Goal: Task Accomplishment & Management: Use online tool/utility

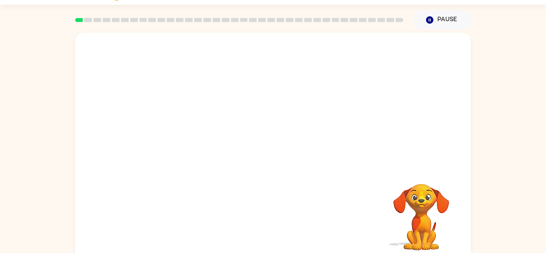
scroll to position [28, 0]
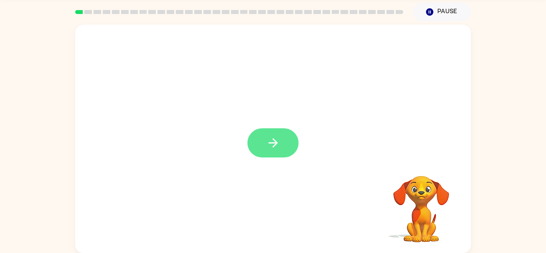
click at [264, 132] on button "button" at bounding box center [273, 142] width 51 height 29
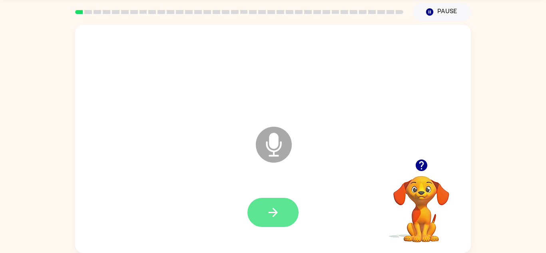
click at [269, 208] on icon "button" at bounding box center [273, 213] width 14 height 14
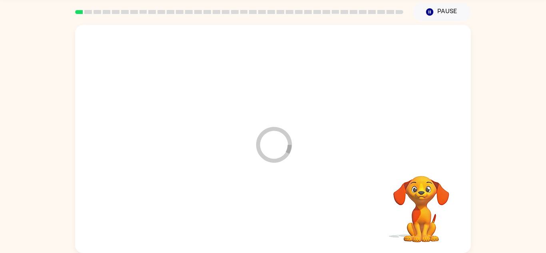
click at [269, 208] on div at bounding box center [273, 213] width 380 height 66
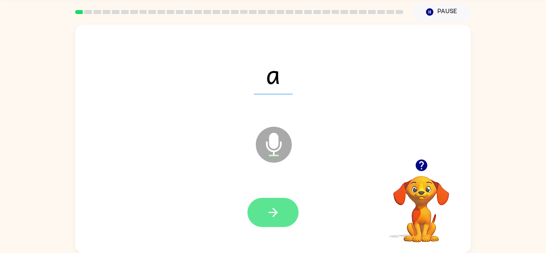
click at [285, 204] on button "button" at bounding box center [273, 212] width 51 height 29
click at [285, 214] on button "button" at bounding box center [273, 212] width 51 height 29
click at [284, 213] on button "button" at bounding box center [273, 212] width 51 height 29
click at [272, 210] on icon "button" at bounding box center [273, 213] width 14 height 14
click at [257, 218] on button "button" at bounding box center [273, 212] width 51 height 29
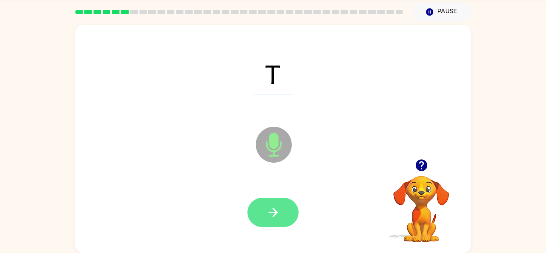
click at [267, 226] on button "button" at bounding box center [273, 212] width 51 height 29
click at [274, 210] on icon "button" at bounding box center [272, 212] width 9 height 9
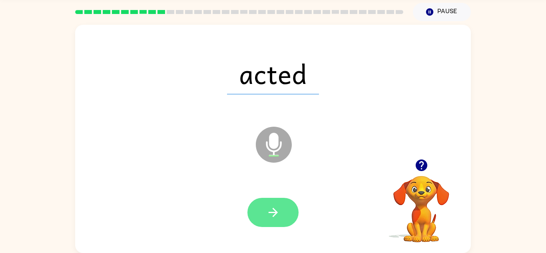
click at [272, 207] on icon "button" at bounding box center [273, 213] width 14 height 14
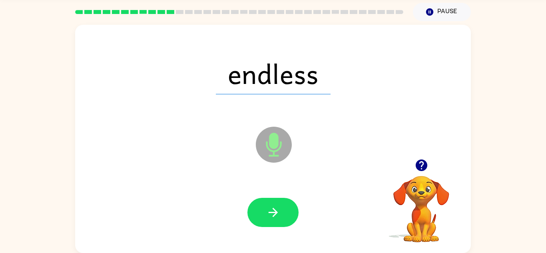
click at [260, 164] on icon "Microphone The Microphone is here when it is your turn to talk" at bounding box center [314, 155] width 120 height 60
click at [303, 185] on div at bounding box center [273, 213] width 380 height 66
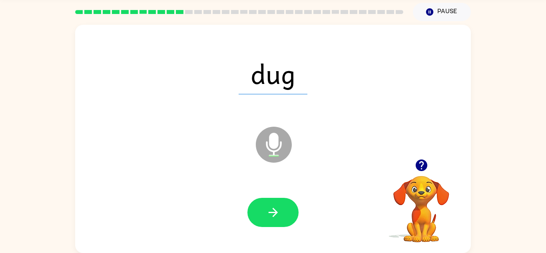
click at [322, 202] on div at bounding box center [273, 213] width 380 height 66
click at [272, 196] on div at bounding box center [273, 213] width 380 height 66
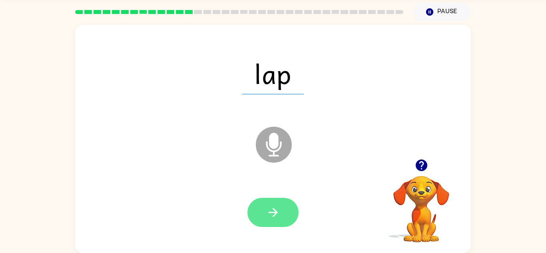
click at [277, 212] on icon "button" at bounding box center [272, 212] width 9 height 9
click at [277, 204] on button "button" at bounding box center [273, 212] width 51 height 29
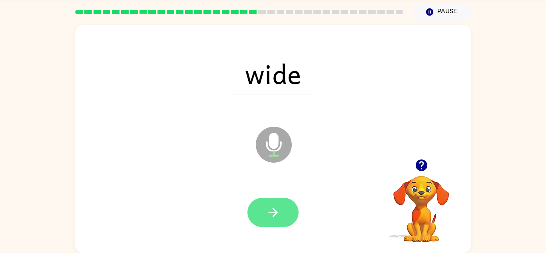
click at [286, 214] on button "button" at bounding box center [273, 212] width 51 height 29
click at [290, 213] on button "button" at bounding box center [273, 212] width 51 height 29
click at [262, 221] on button "button" at bounding box center [273, 212] width 51 height 29
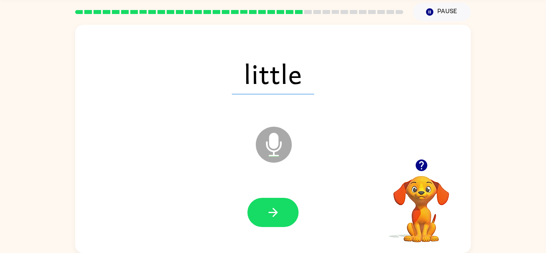
click at [193, 214] on div at bounding box center [273, 213] width 380 height 66
click at [292, 218] on button "button" at bounding box center [273, 212] width 51 height 29
click at [323, 153] on icon "Microphone The Microphone is here when it is your turn to talk" at bounding box center [314, 155] width 120 height 60
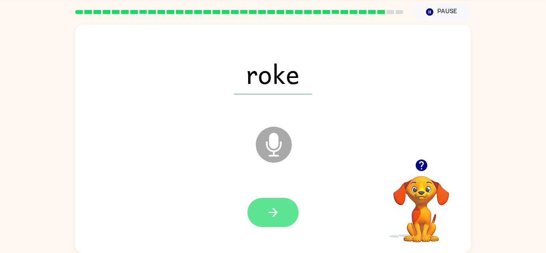
click at [276, 225] on button "button" at bounding box center [273, 212] width 51 height 29
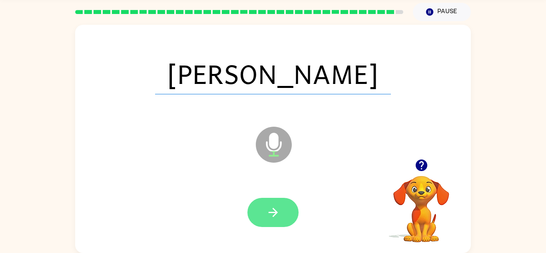
click at [278, 217] on icon "button" at bounding box center [273, 213] width 14 height 14
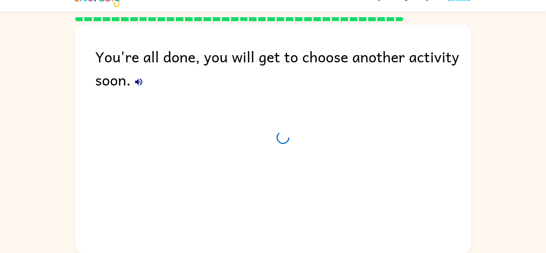
scroll to position [14, 0]
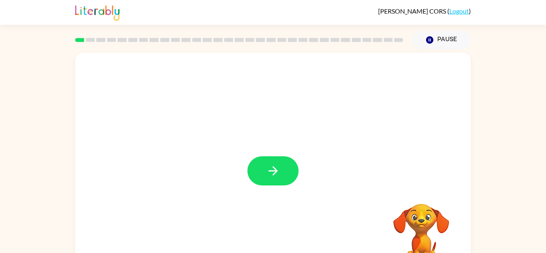
click at [273, 188] on div at bounding box center [273, 167] width 396 height 228
click at [258, 172] on button "button" at bounding box center [273, 170] width 51 height 29
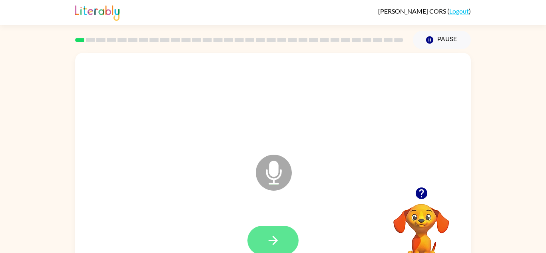
click at [264, 242] on button "button" at bounding box center [273, 240] width 51 height 29
click at [269, 244] on icon "button" at bounding box center [273, 241] width 14 height 14
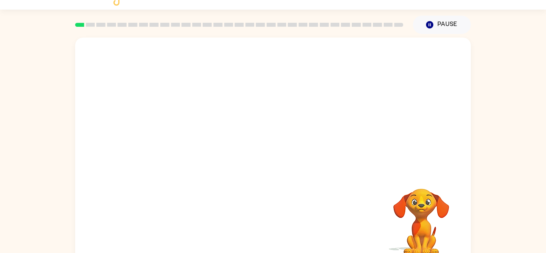
scroll to position [28, 0]
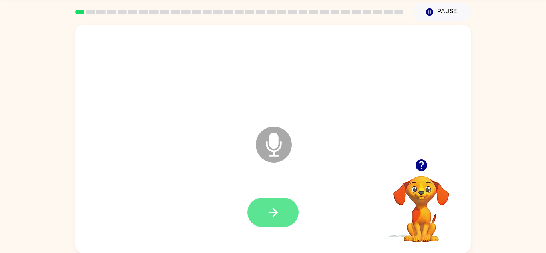
click at [274, 220] on button "button" at bounding box center [273, 212] width 51 height 29
click at [279, 206] on icon "button" at bounding box center [273, 213] width 14 height 14
click at [280, 215] on icon "button" at bounding box center [273, 213] width 14 height 14
click at [270, 207] on icon "button" at bounding box center [273, 213] width 14 height 14
click at [274, 207] on icon "button" at bounding box center [273, 213] width 14 height 14
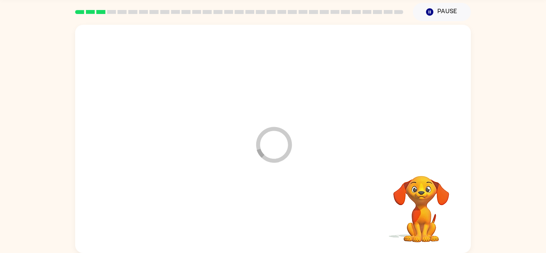
click at [274, 207] on div at bounding box center [273, 213] width 380 height 66
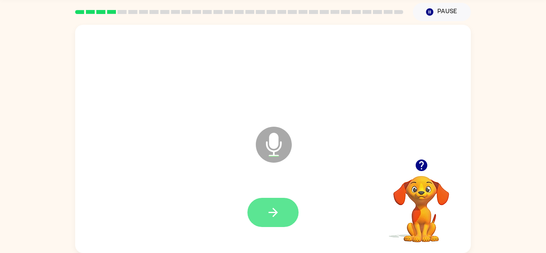
click at [280, 211] on button "button" at bounding box center [273, 212] width 51 height 29
click at [294, 200] on div at bounding box center [273, 212] width 51 height 29
click at [261, 211] on button "button" at bounding box center [273, 212] width 51 height 29
click at [291, 212] on button "button" at bounding box center [273, 212] width 51 height 29
click at [284, 208] on button "button" at bounding box center [273, 212] width 51 height 29
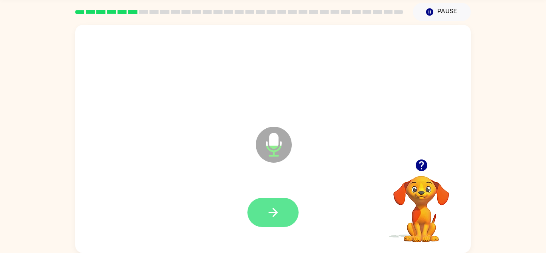
click at [272, 203] on button "button" at bounding box center [273, 212] width 51 height 29
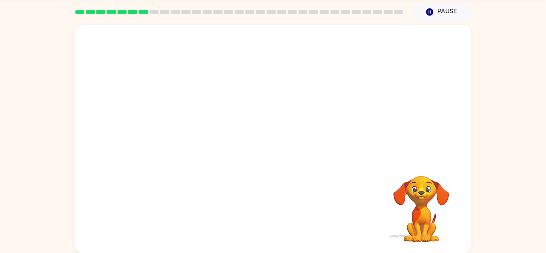
click at [420, 187] on video "Your browser must support playing .mp4 files to use Literably. Please try using…" at bounding box center [422, 204] width 80 height 80
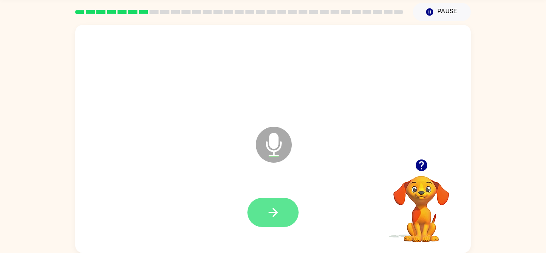
click at [279, 218] on icon "button" at bounding box center [273, 213] width 14 height 14
click at [279, 218] on div at bounding box center [273, 212] width 51 height 29
click at [263, 203] on button "button" at bounding box center [273, 212] width 51 height 29
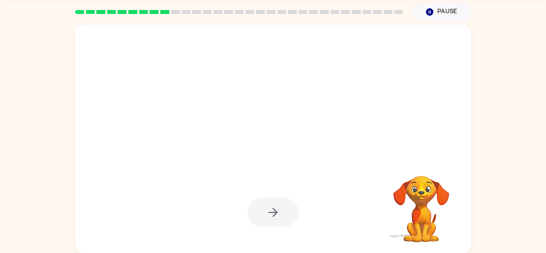
scroll to position [27, 0]
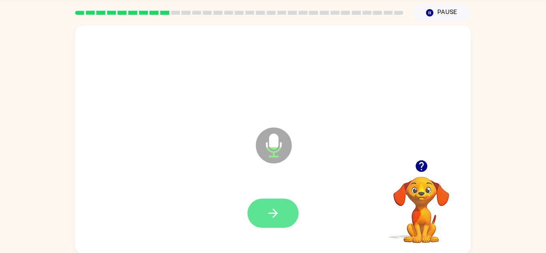
click at [272, 215] on icon "button" at bounding box center [273, 213] width 14 height 14
click at [273, 212] on icon "button" at bounding box center [273, 213] width 14 height 14
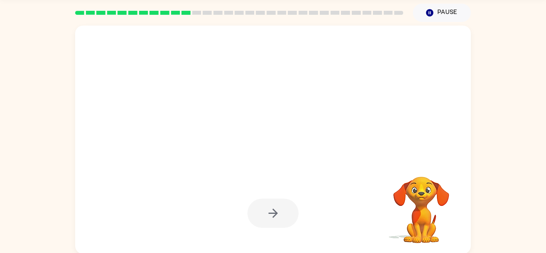
click at [273, 212] on div at bounding box center [273, 213] width 51 height 29
click at [279, 203] on button "button" at bounding box center [273, 213] width 51 height 29
click at [279, 203] on div at bounding box center [273, 213] width 51 height 29
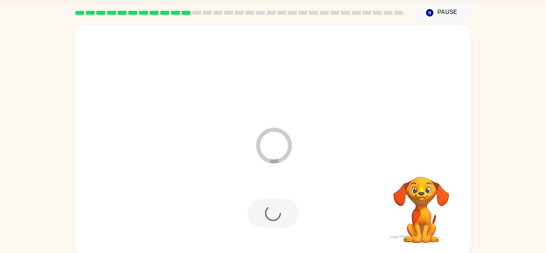
click at [279, 203] on div at bounding box center [273, 213] width 51 height 29
click at [286, 205] on div at bounding box center [273, 213] width 51 height 29
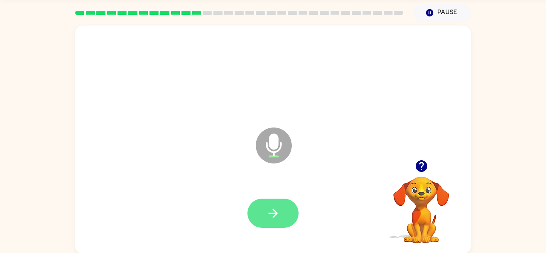
click at [283, 208] on button "button" at bounding box center [273, 213] width 51 height 29
click at [278, 208] on icon "button" at bounding box center [273, 213] width 14 height 14
click at [276, 209] on icon "button" at bounding box center [273, 213] width 14 height 14
click at [259, 207] on button "button" at bounding box center [273, 213] width 51 height 29
click at [280, 215] on button "button" at bounding box center [273, 213] width 51 height 29
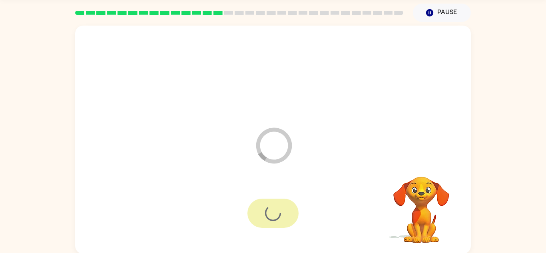
click at [280, 215] on div at bounding box center [273, 213] width 51 height 29
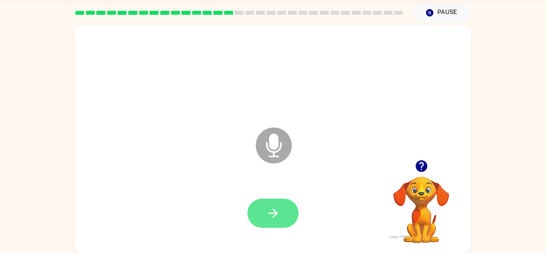
click at [285, 200] on button "button" at bounding box center [273, 213] width 51 height 29
click at [290, 204] on button "button" at bounding box center [273, 213] width 51 height 29
click at [277, 212] on icon "button" at bounding box center [273, 213] width 14 height 14
click at [277, 214] on icon "button" at bounding box center [272, 213] width 9 height 9
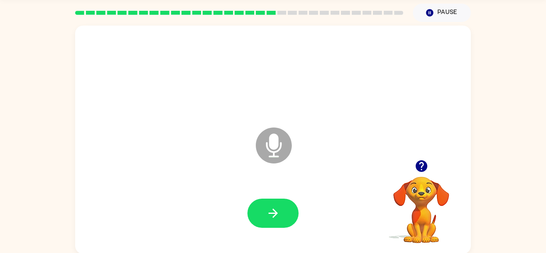
click at [277, 214] on icon "button" at bounding box center [272, 213] width 9 height 9
click at [280, 224] on button "button" at bounding box center [273, 213] width 51 height 29
click at [281, 210] on button "button" at bounding box center [273, 213] width 51 height 29
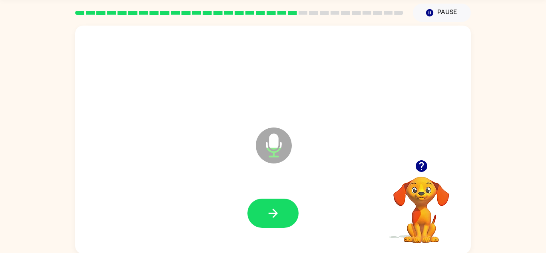
click at [281, 210] on button "button" at bounding box center [273, 213] width 51 height 29
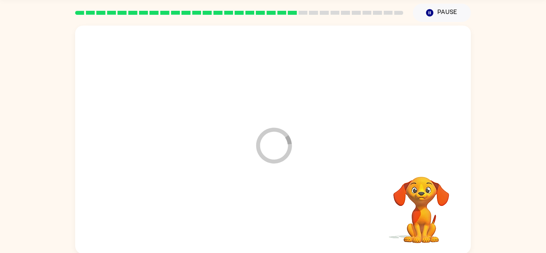
click at [281, 210] on div at bounding box center [273, 214] width 380 height 66
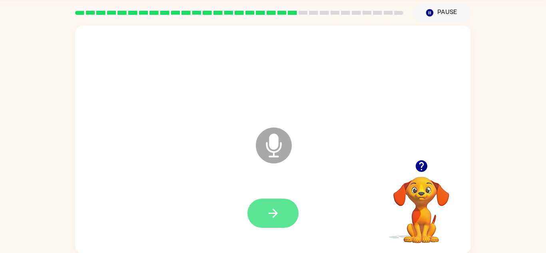
click at [284, 220] on button "button" at bounding box center [273, 213] width 51 height 29
click at [261, 215] on button "button" at bounding box center [273, 213] width 51 height 29
click at [263, 214] on button "button" at bounding box center [273, 213] width 51 height 29
click at [260, 214] on button "button" at bounding box center [273, 213] width 51 height 29
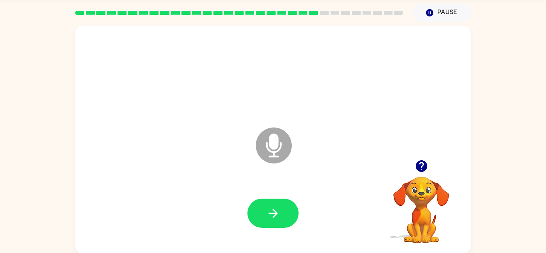
click at [255, 212] on button "button" at bounding box center [273, 213] width 51 height 29
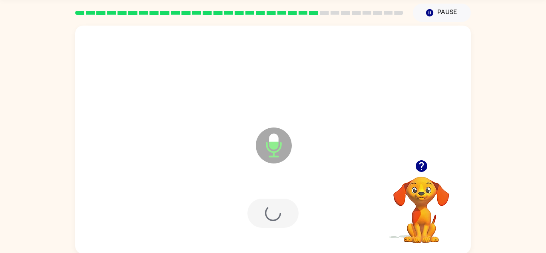
click at [255, 212] on div at bounding box center [273, 213] width 51 height 29
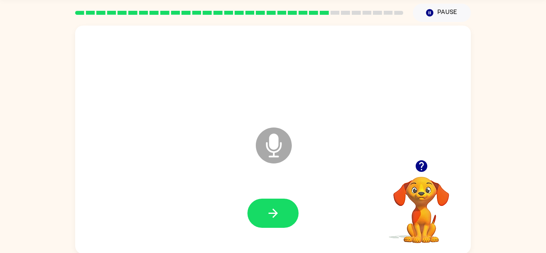
click at [255, 212] on button "button" at bounding box center [273, 213] width 51 height 29
click at [282, 210] on button "button" at bounding box center [273, 213] width 51 height 29
click at [277, 212] on icon "button" at bounding box center [273, 213] width 14 height 14
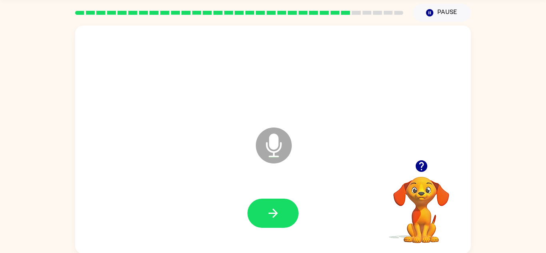
click at [277, 212] on icon "button" at bounding box center [273, 213] width 14 height 14
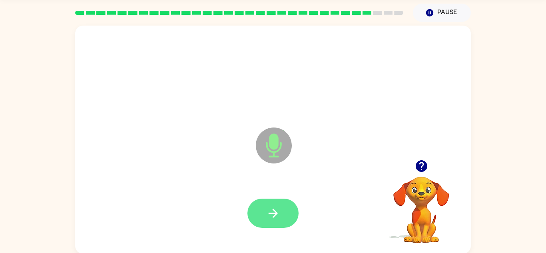
click at [273, 212] on icon "button" at bounding box center [273, 213] width 14 height 14
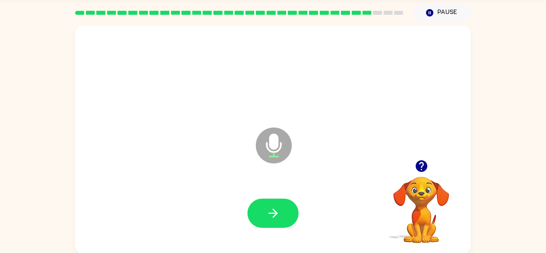
click at [273, 212] on icon "button" at bounding box center [273, 213] width 14 height 14
click at [282, 189] on div at bounding box center [273, 214] width 380 height 66
click at [282, 218] on button "button" at bounding box center [273, 213] width 51 height 29
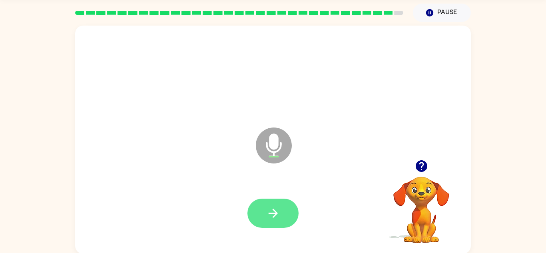
click at [282, 218] on button "button" at bounding box center [273, 213] width 51 height 29
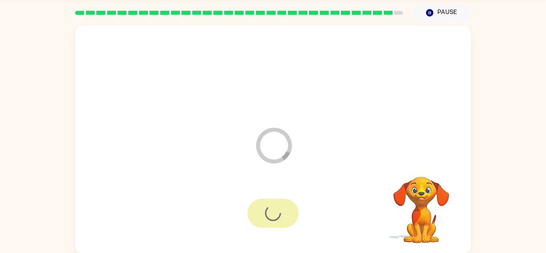
scroll to position [14, 0]
